Goal: Transaction & Acquisition: Purchase product/service

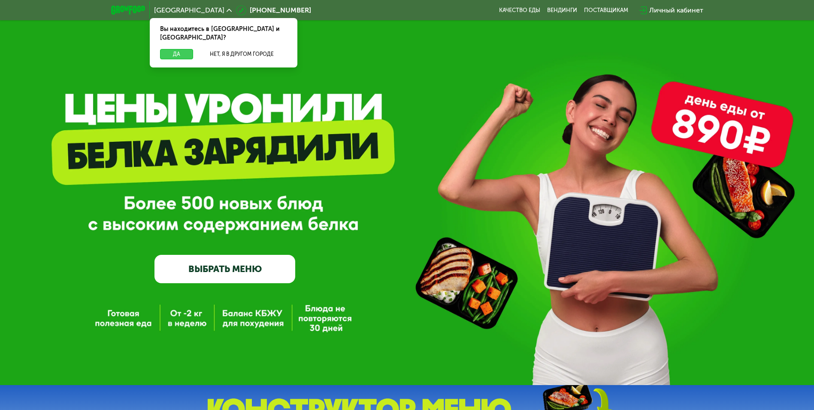
click at [182, 49] on button "Да" at bounding box center [176, 54] width 33 height 10
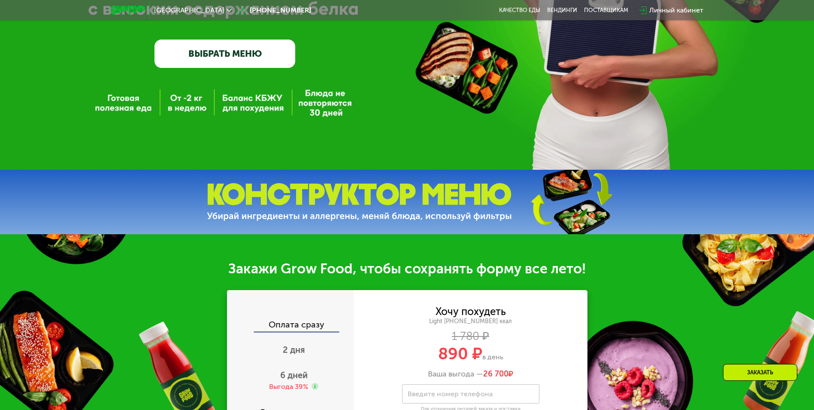
scroll to position [343, 0]
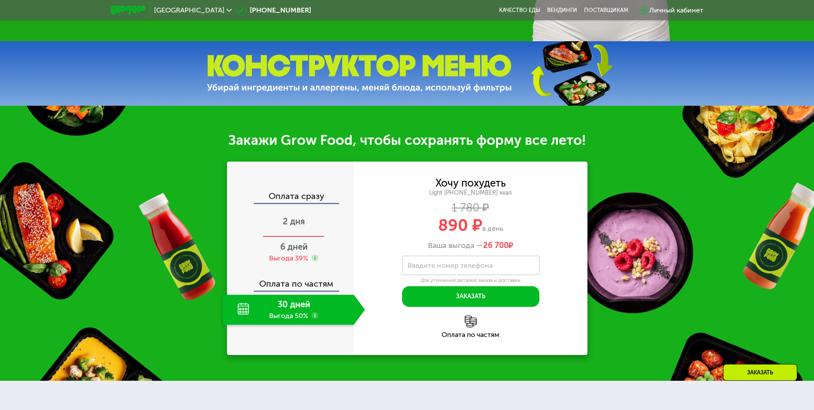
click at [292, 230] on div "2 дня" at bounding box center [294, 222] width 143 height 30
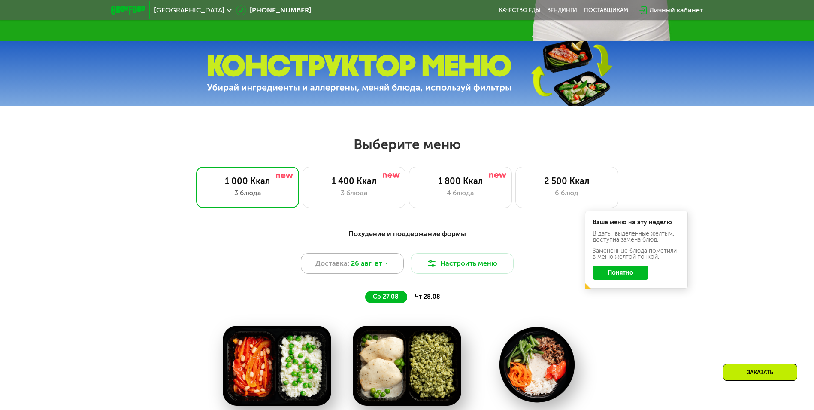
click at [397, 269] on div "Доставка: [DATE]" at bounding box center [352, 263] width 103 height 21
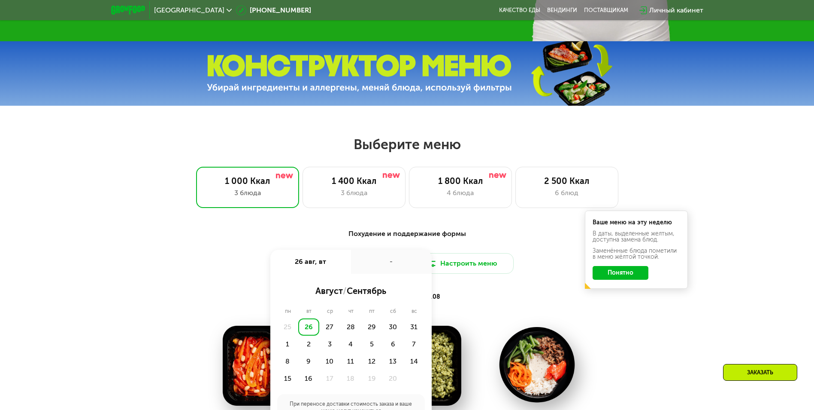
click at [312, 331] on div "26" at bounding box center [308, 326] width 21 height 17
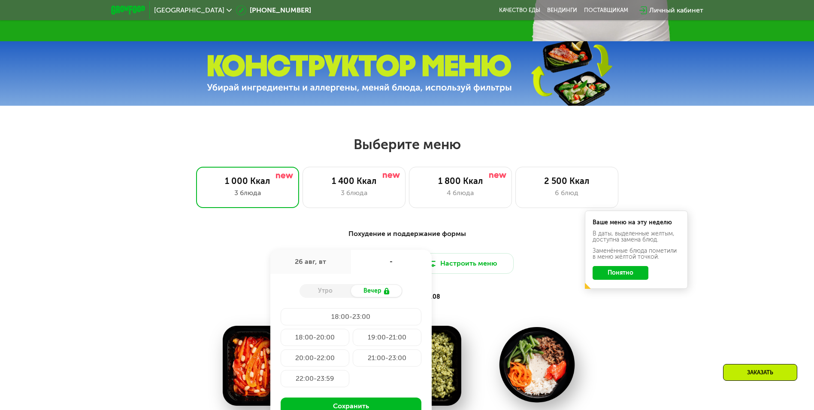
click at [330, 293] on div "Утро" at bounding box center [326, 291] width 52 height 12
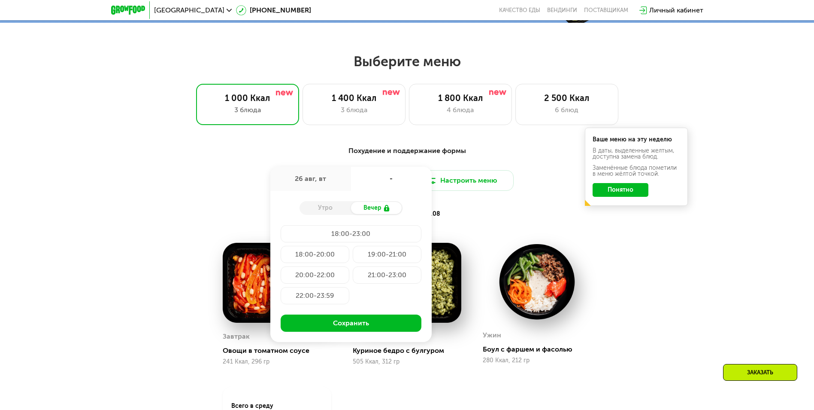
scroll to position [429, 0]
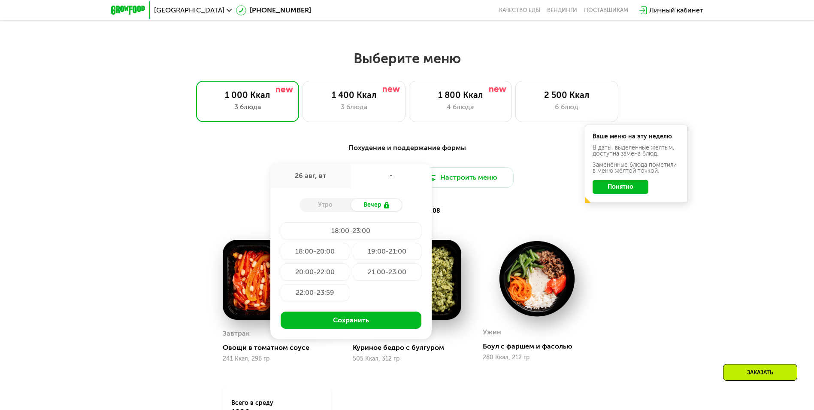
click at [353, 253] on div "18:00-20:00" at bounding box center [387, 251] width 69 height 17
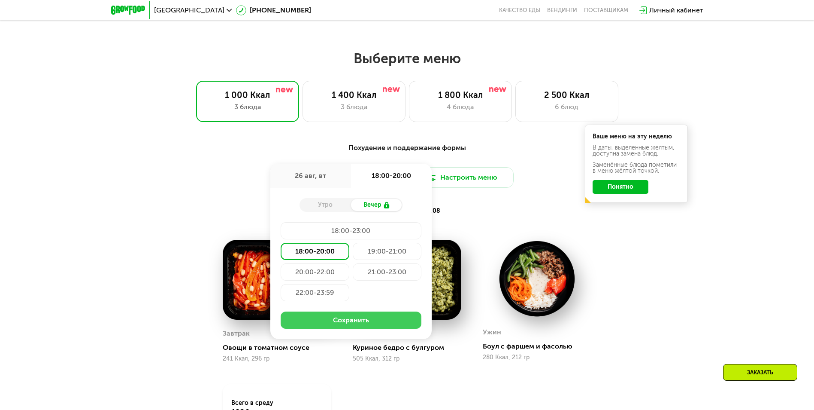
click at [352, 327] on button "Сохранить" at bounding box center [351, 319] width 141 height 17
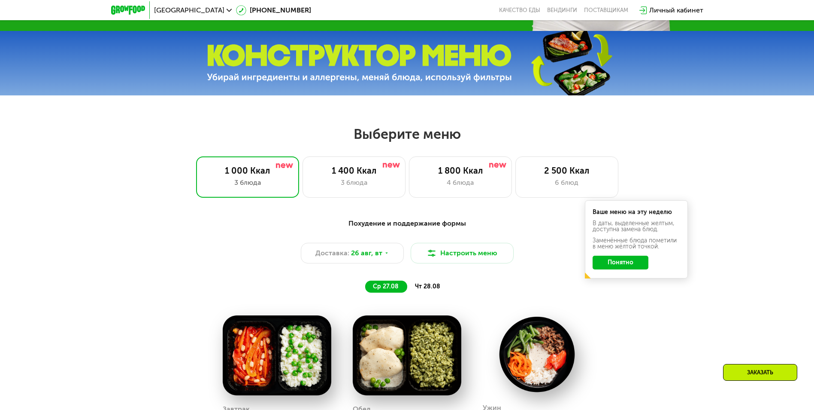
scroll to position [343, 0]
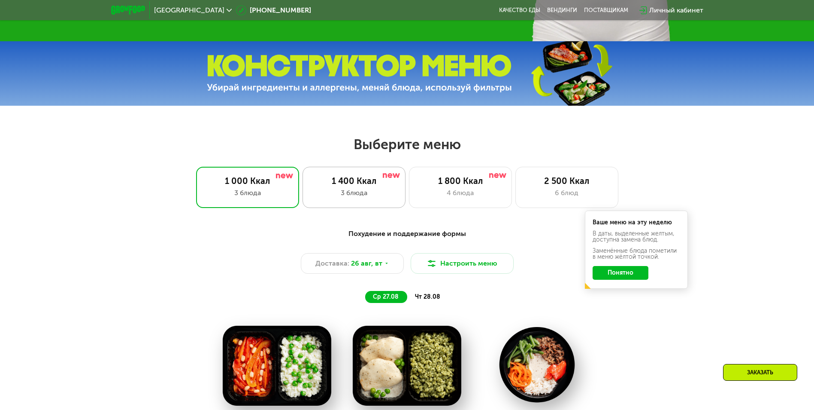
click at [366, 185] on div "1 400 Ккал" at bounding box center [354, 181] width 85 height 10
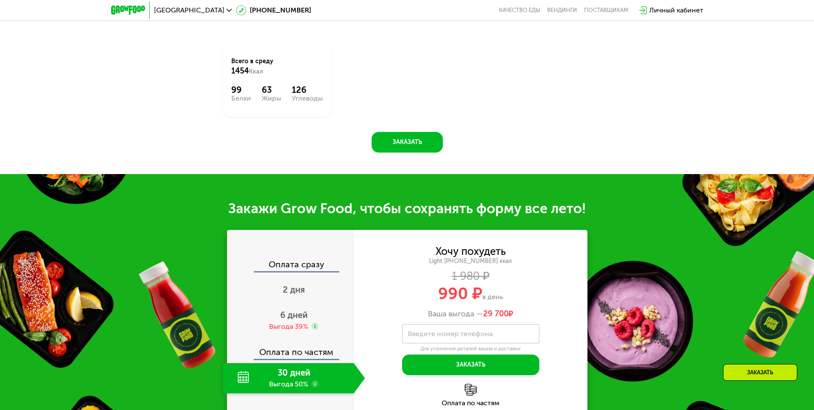
scroll to position [773, 0]
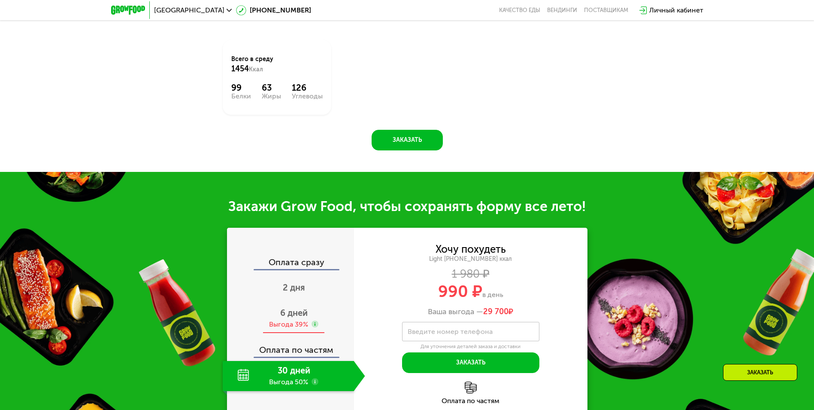
click at [292, 325] on div "Выгода 39%" at bounding box center [288, 323] width 39 height 9
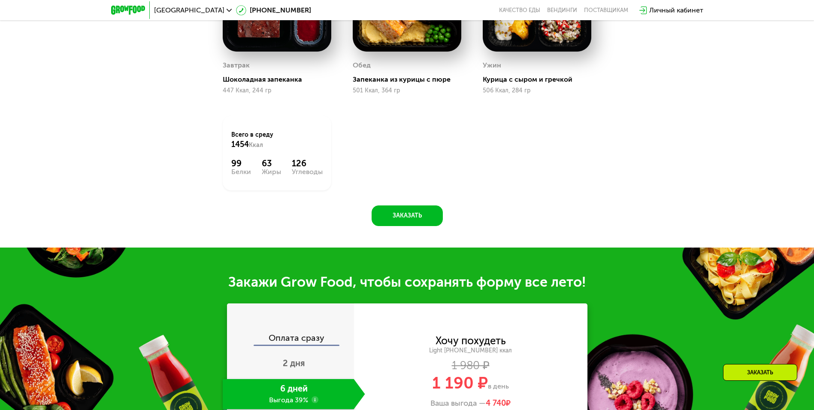
scroll to position [816, 0]
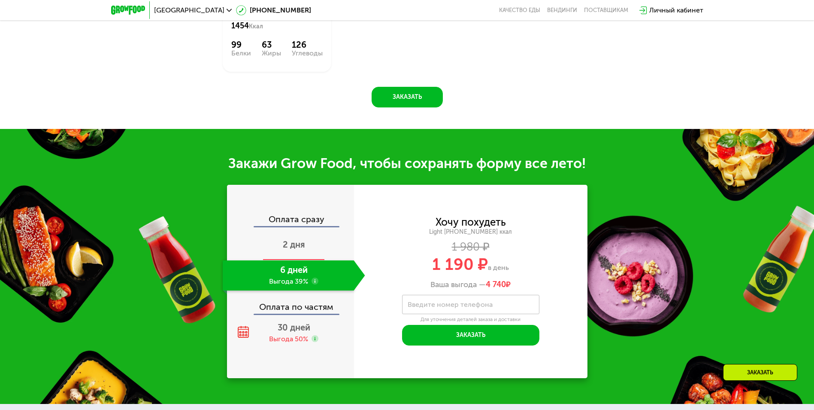
click at [286, 244] on span "2 дня" at bounding box center [294, 244] width 22 height 10
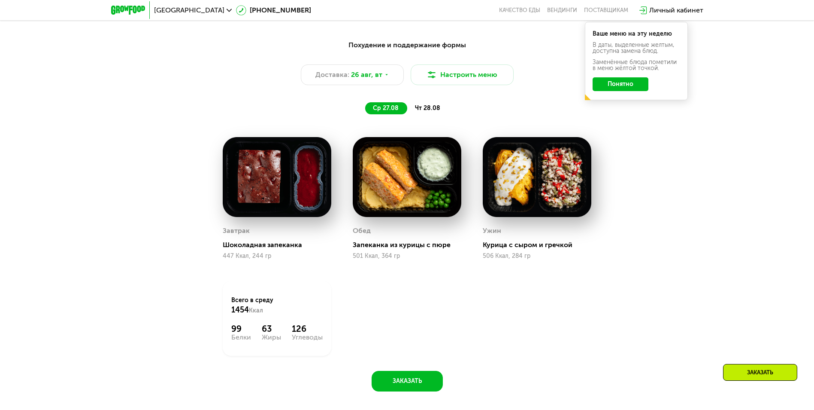
scroll to position [429, 0]
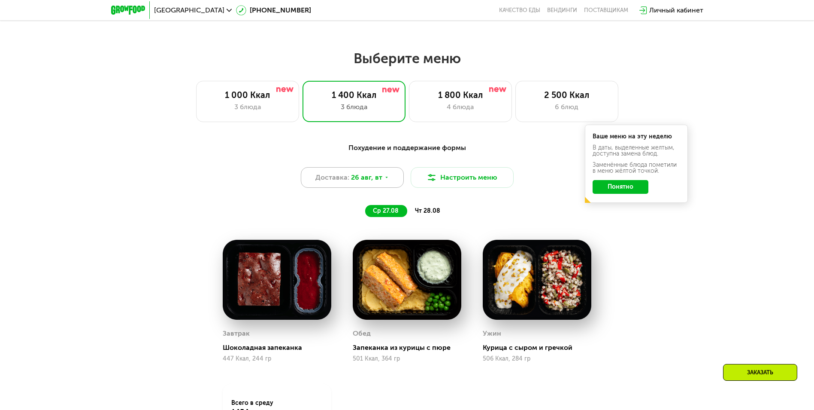
click at [389, 180] on div "Доставка: [DATE]" at bounding box center [352, 177] width 103 height 21
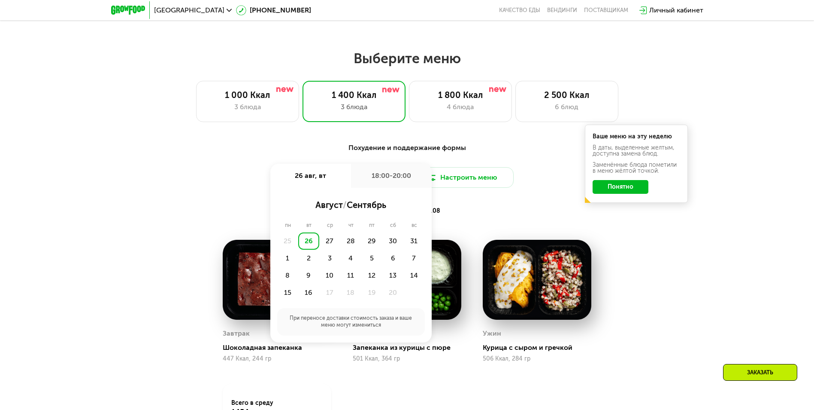
click at [306, 240] on div "26" at bounding box center [308, 240] width 21 height 17
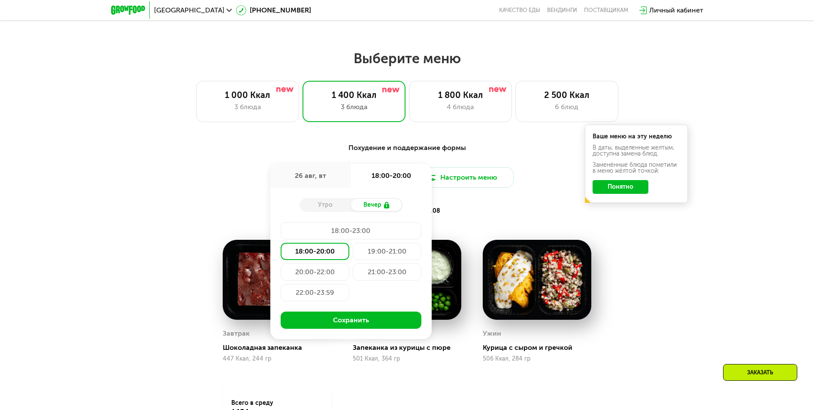
click at [349, 263] on div "19:00-21:00" at bounding box center [315, 271] width 69 height 17
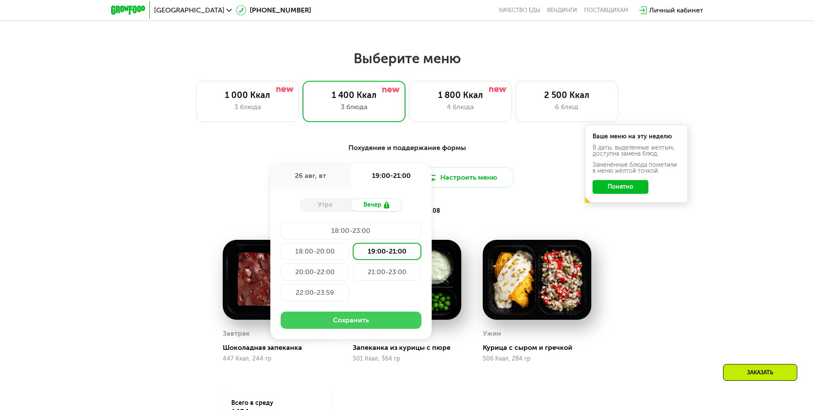
click at [367, 325] on button "Сохранить" at bounding box center [351, 319] width 141 height 17
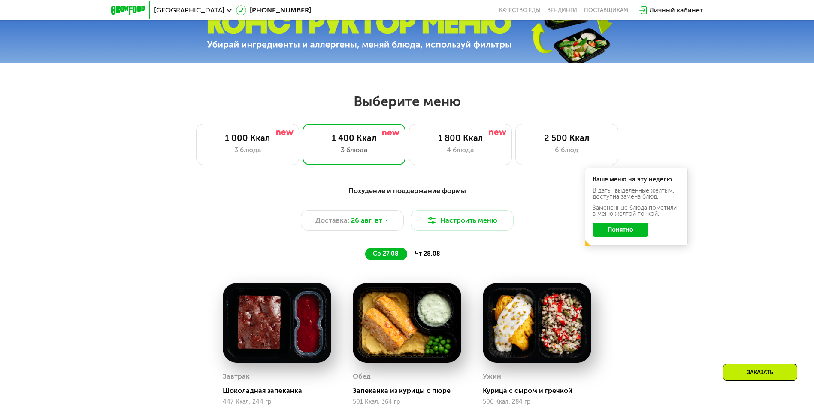
scroll to position [215, 0]
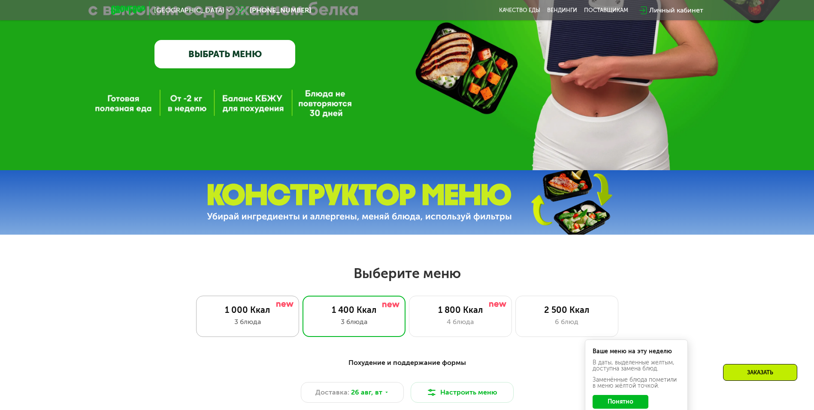
click at [303, 301] on div "1 000 Ккал 3 блюда" at bounding box center [354, 315] width 103 height 41
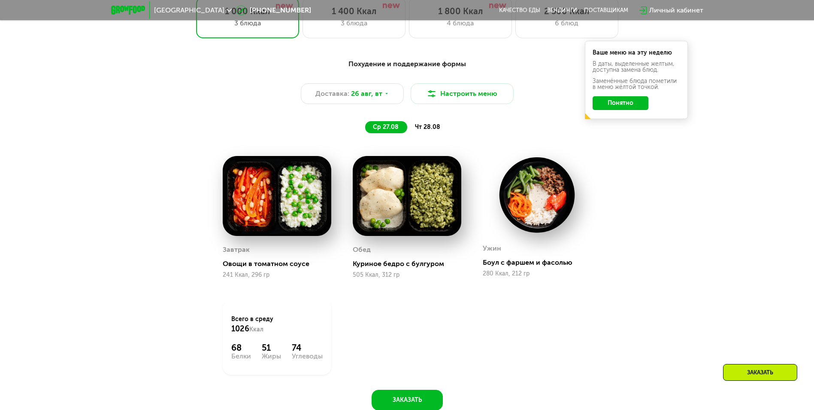
scroll to position [515, 0]
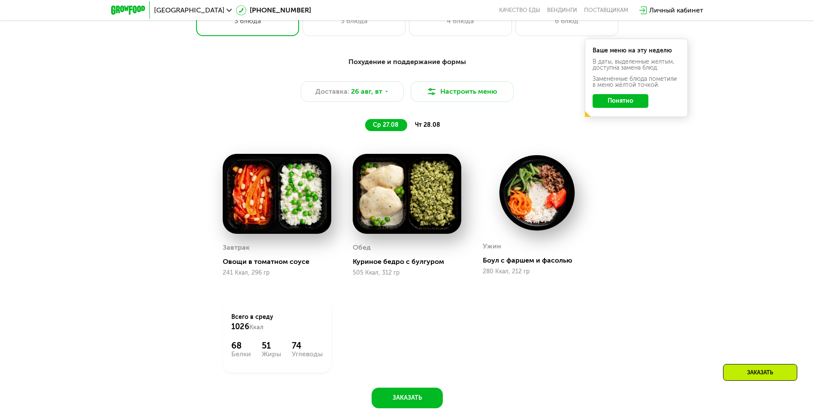
click at [426, 127] on span "чт 28.08" at bounding box center [427, 124] width 25 height 7
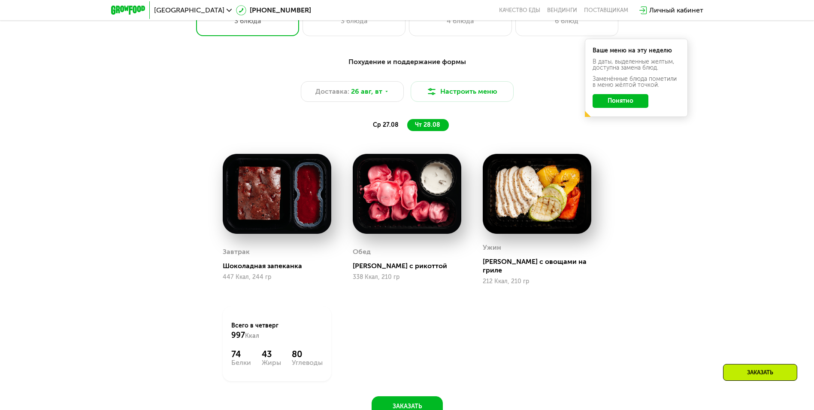
click at [380, 127] on span "ср 27.08" at bounding box center [386, 124] width 26 height 7
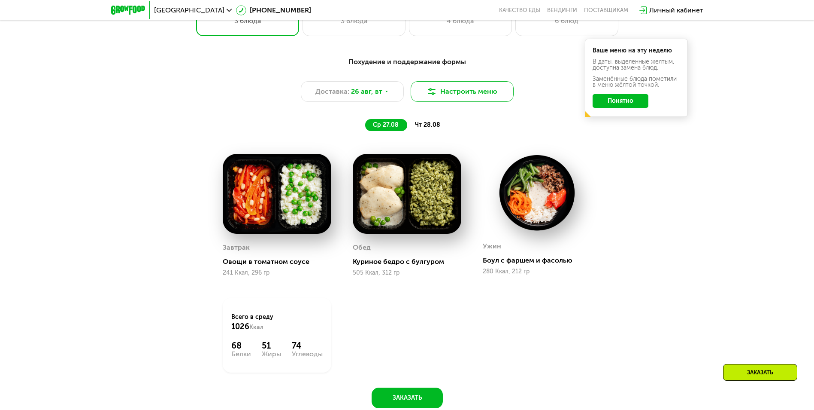
click at [450, 93] on button "Настроить меню" at bounding box center [462, 91] width 103 height 21
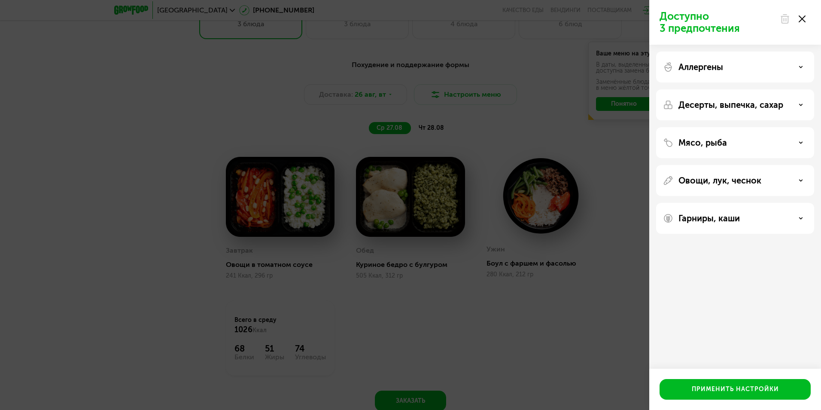
click at [732, 70] on div "Аллергены" at bounding box center [735, 67] width 144 height 10
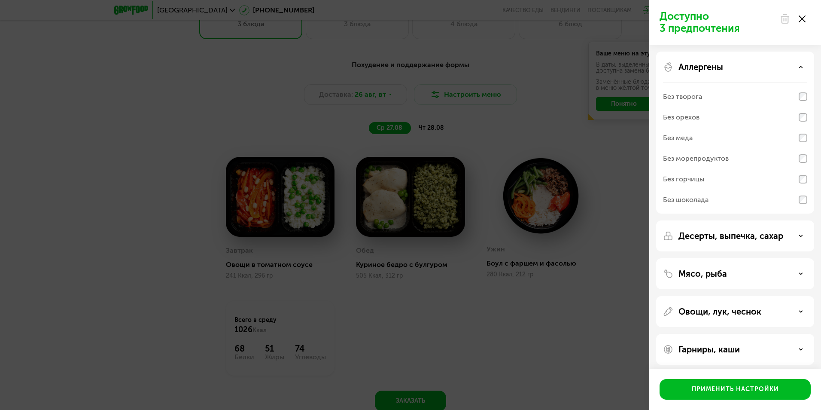
click at [732, 70] on div "Аллергены" at bounding box center [735, 67] width 144 height 10
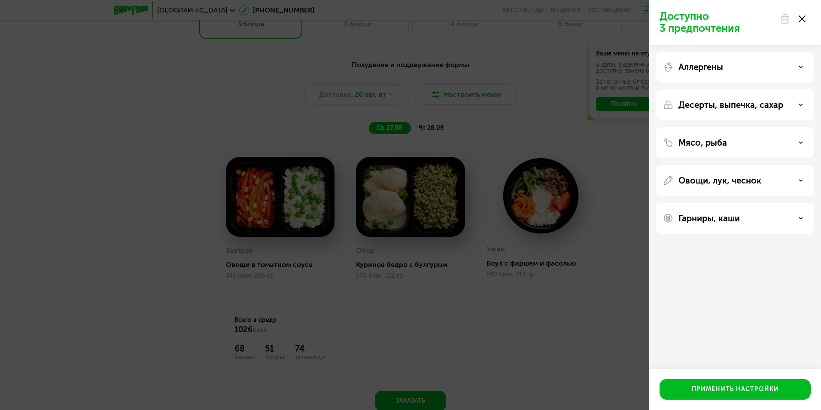
click at [782, 103] on p "Десерты, выпечка, сахар" at bounding box center [730, 105] width 105 height 10
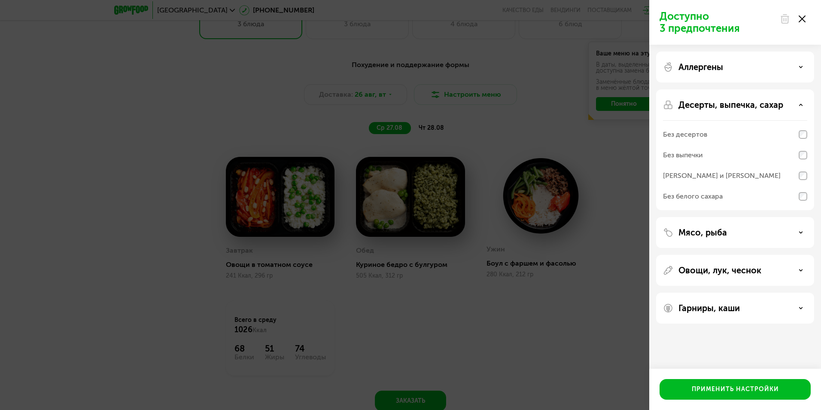
click at [782, 103] on p "Десерты, выпечка, сахар" at bounding box center [730, 105] width 105 height 10
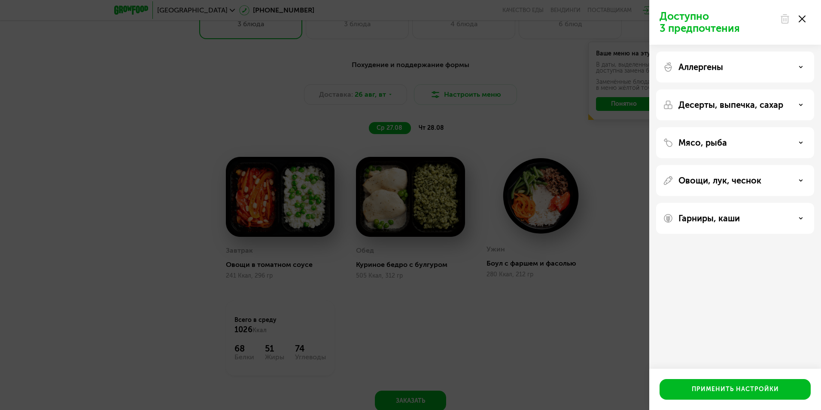
click at [781, 142] on div "Мясо, рыба" at bounding box center [735, 142] width 144 height 10
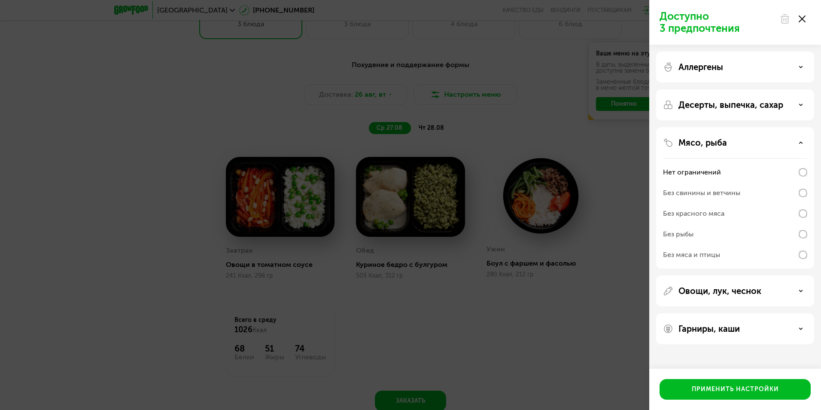
click at [697, 140] on p "Мясо, рыба" at bounding box center [702, 142] width 49 height 10
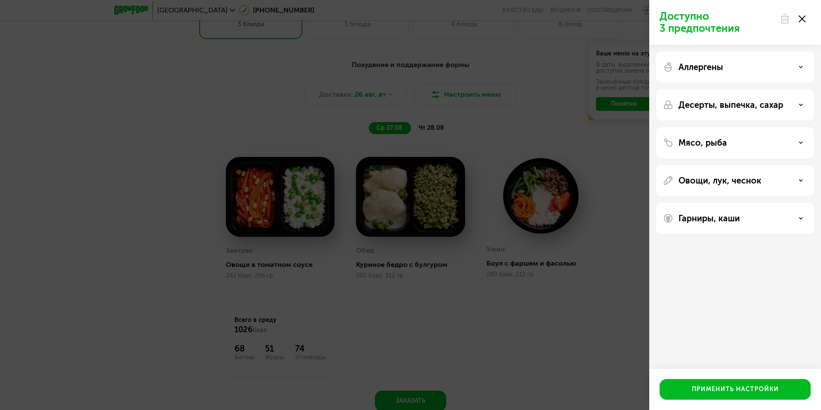
click at [514, 109] on div "Доступно 3 предпочтения Аллергены Десерты, выпечка, сахар Мясо, рыба Овощи, лук…" at bounding box center [410, 205] width 821 height 410
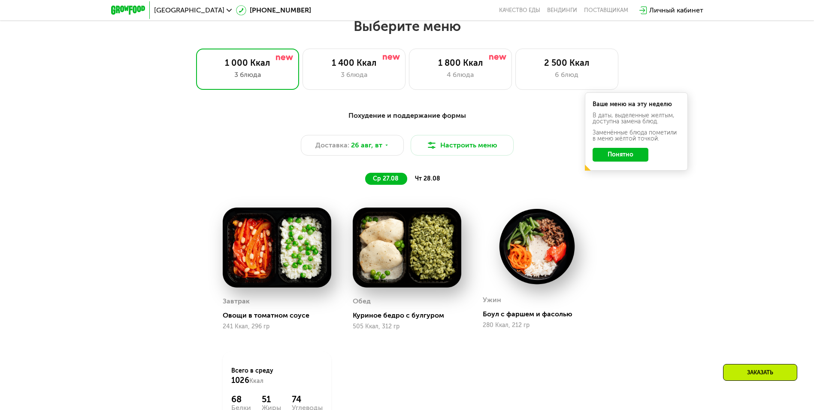
scroll to position [343, 0]
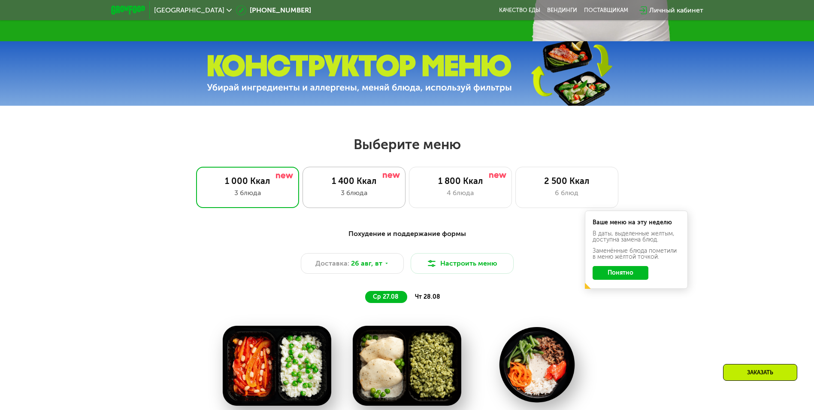
click at [367, 194] on div "3 блюда" at bounding box center [354, 193] width 85 height 10
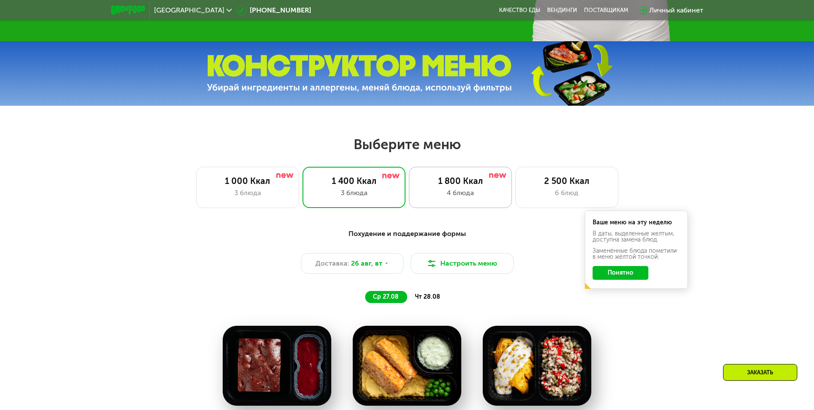
click at [428, 182] on div "1 800 Ккал" at bounding box center [460, 181] width 85 height 10
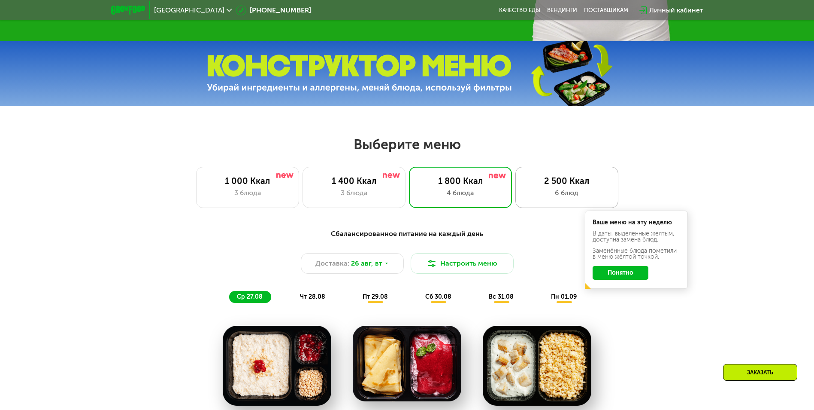
click at [564, 194] on div "6 блюд" at bounding box center [567, 193] width 85 height 10
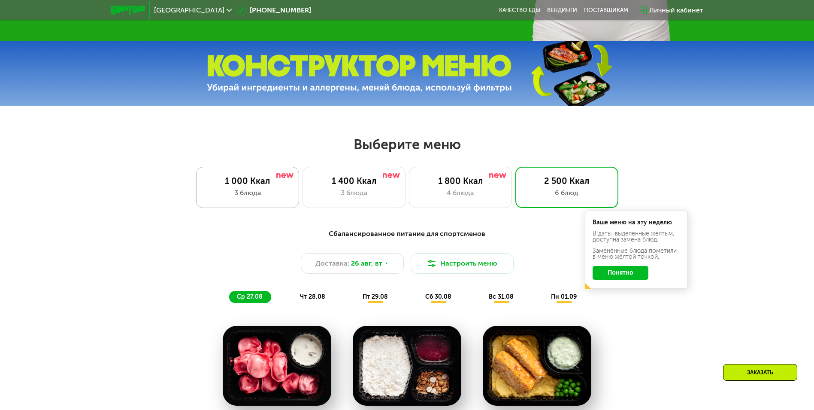
click at [236, 191] on div "3 блюда" at bounding box center [247, 193] width 85 height 10
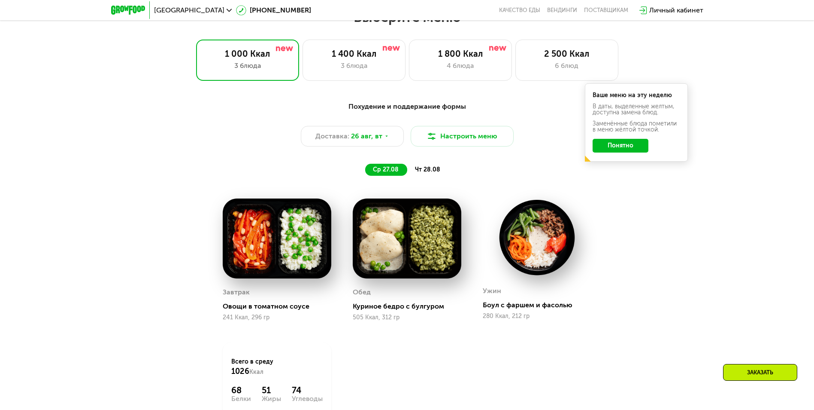
scroll to position [472, 0]
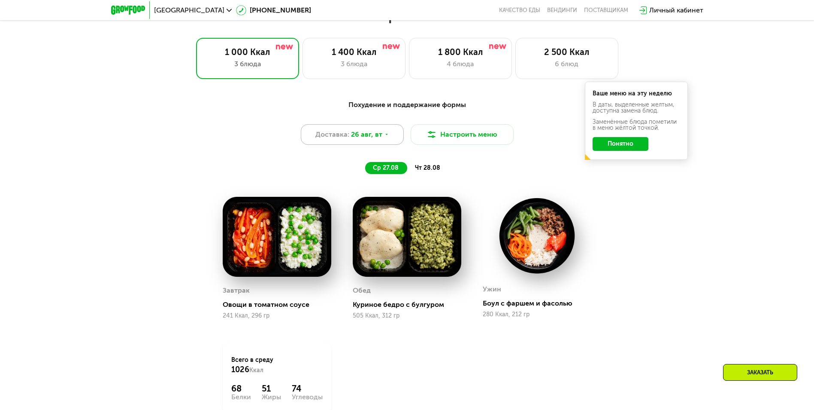
click at [380, 134] on span "26 авг, вт" at bounding box center [366, 134] width 31 height 10
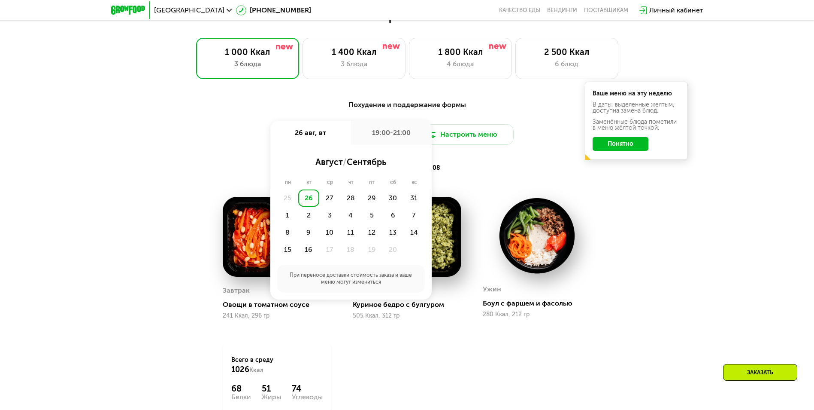
click at [306, 202] on div "26" at bounding box center [308, 197] width 21 height 17
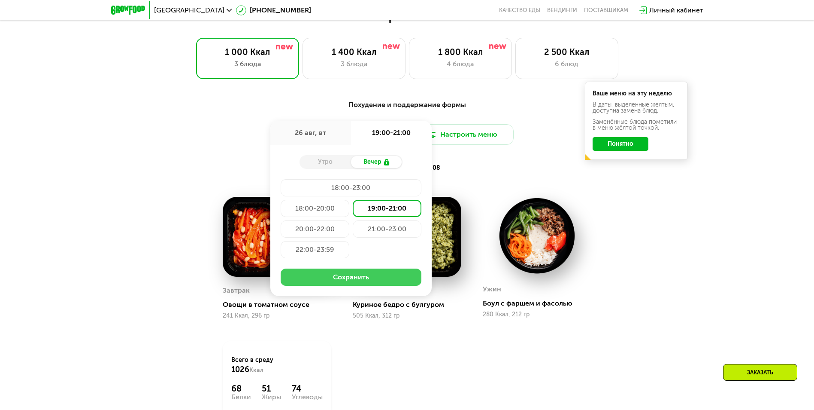
click at [361, 276] on button "Сохранить" at bounding box center [351, 276] width 141 height 17
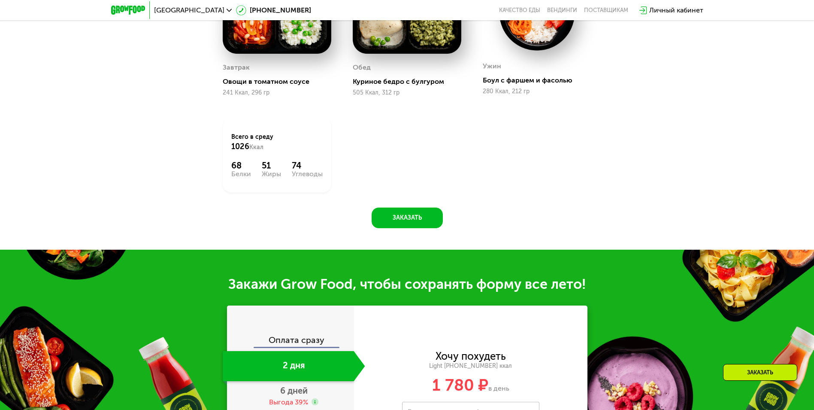
scroll to position [859, 0]
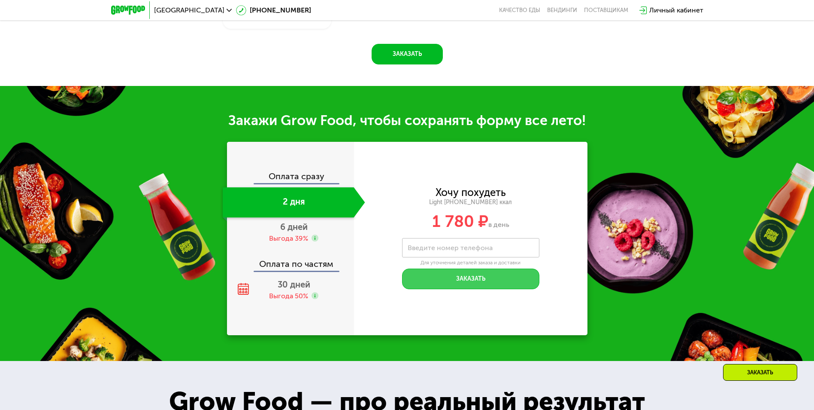
click at [455, 280] on button "Заказать" at bounding box center [470, 278] width 137 height 21
click at [442, 250] on label "Введите номер телефона" at bounding box center [450, 247] width 85 height 5
click at [442, 250] on input "Введите номер телефона" at bounding box center [470, 247] width 137 height 19
type input "**********"
click at [463, 281] on button "Заказать" at bounding box center [470, 278] width 137 height 21
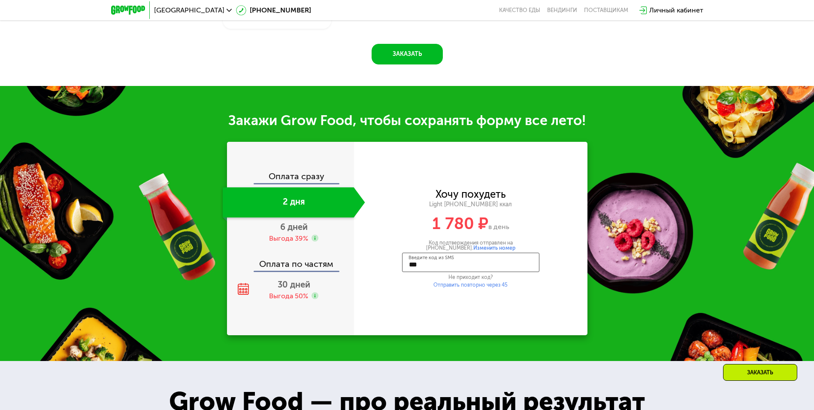
type input "****"
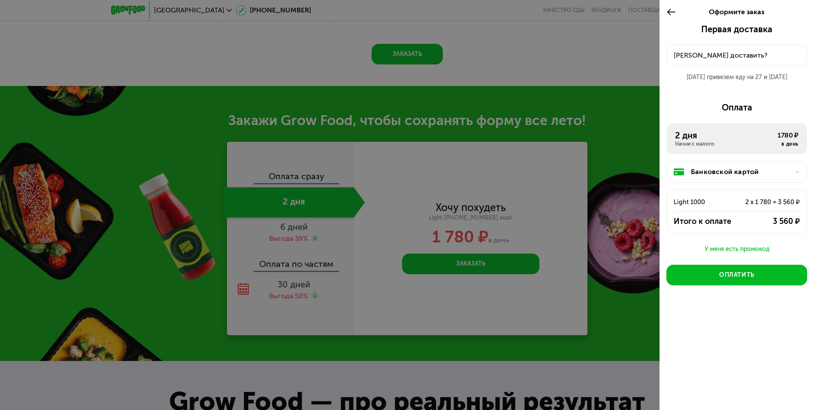
click at [670, 12] on icon at bounding box center [672, 12] width 10 height 10
